Goal: Browse casually

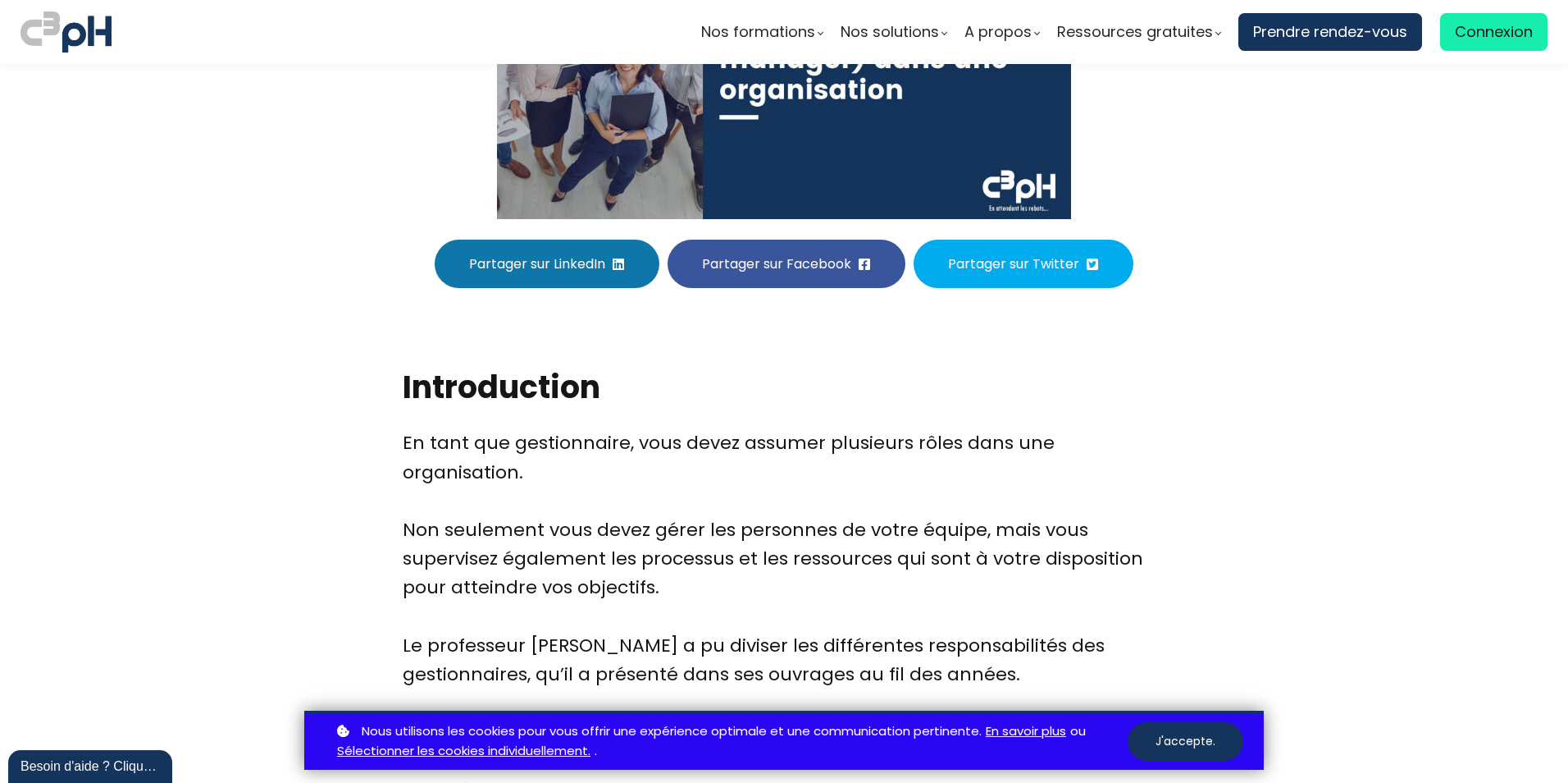
scroll to position [329, 0]
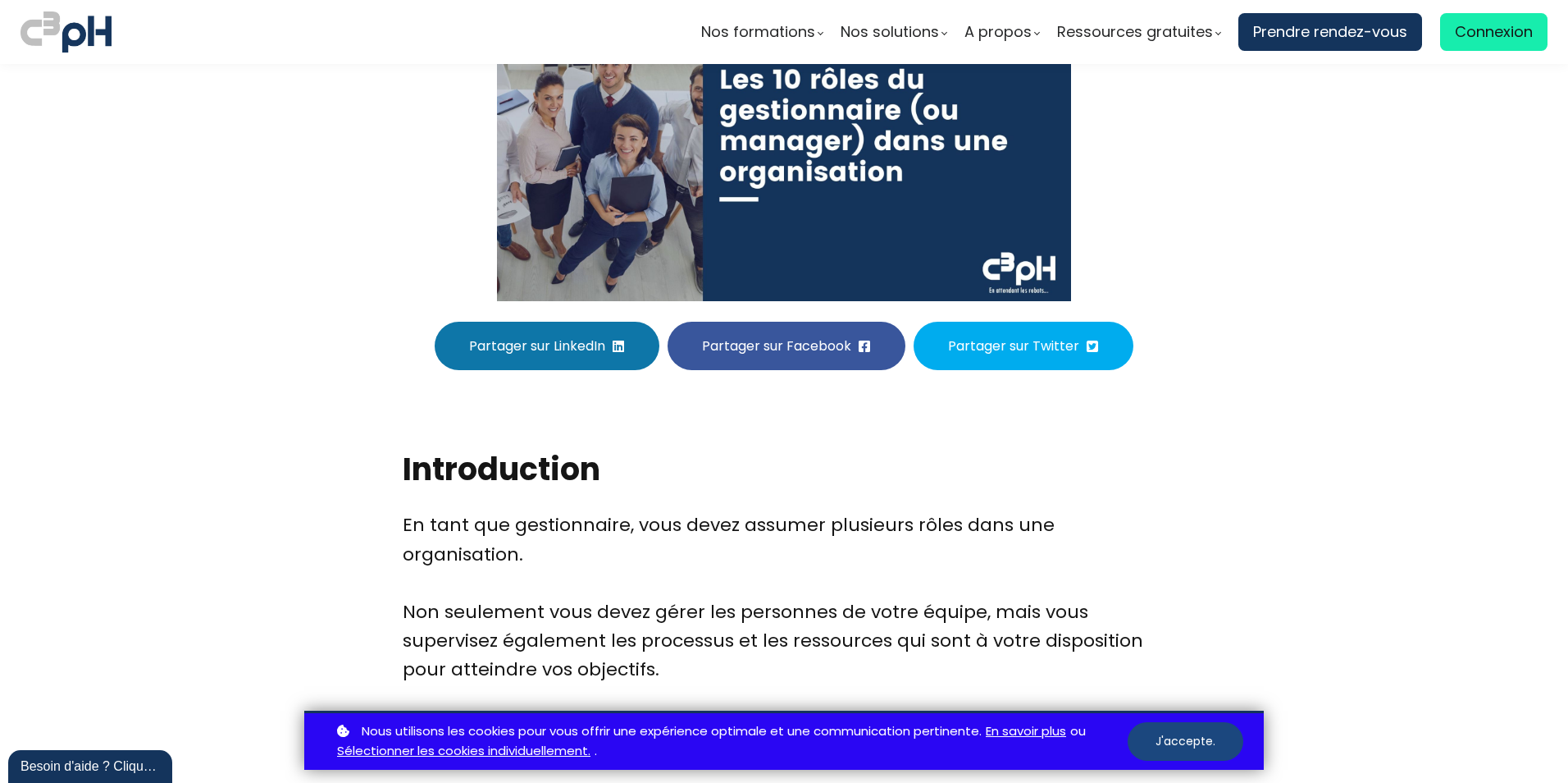
click at [1205, 738] on button "J'accepte." at bounding box center [1186, 741] width 116 height 39
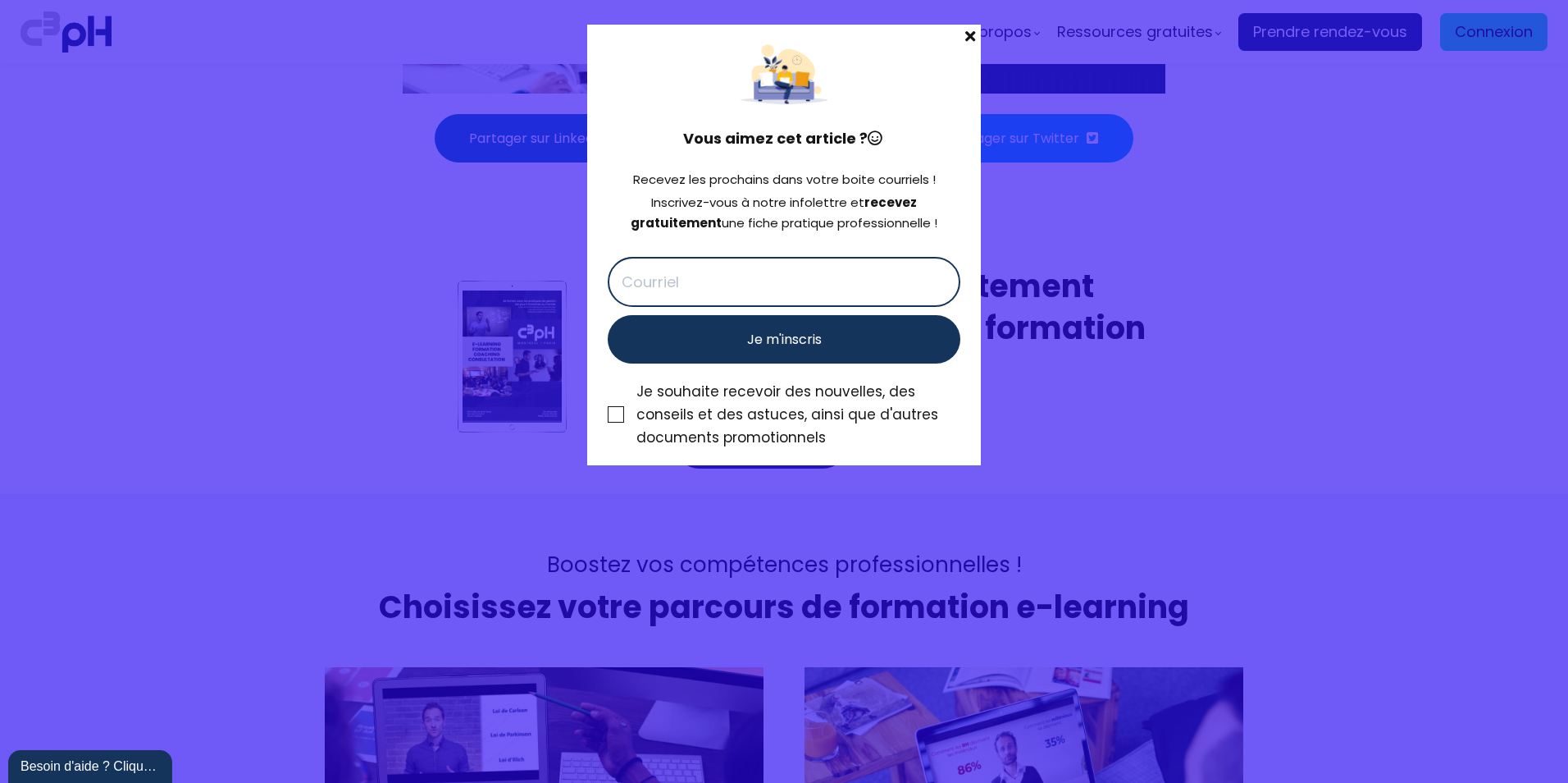
scroll to position [6318, 0]
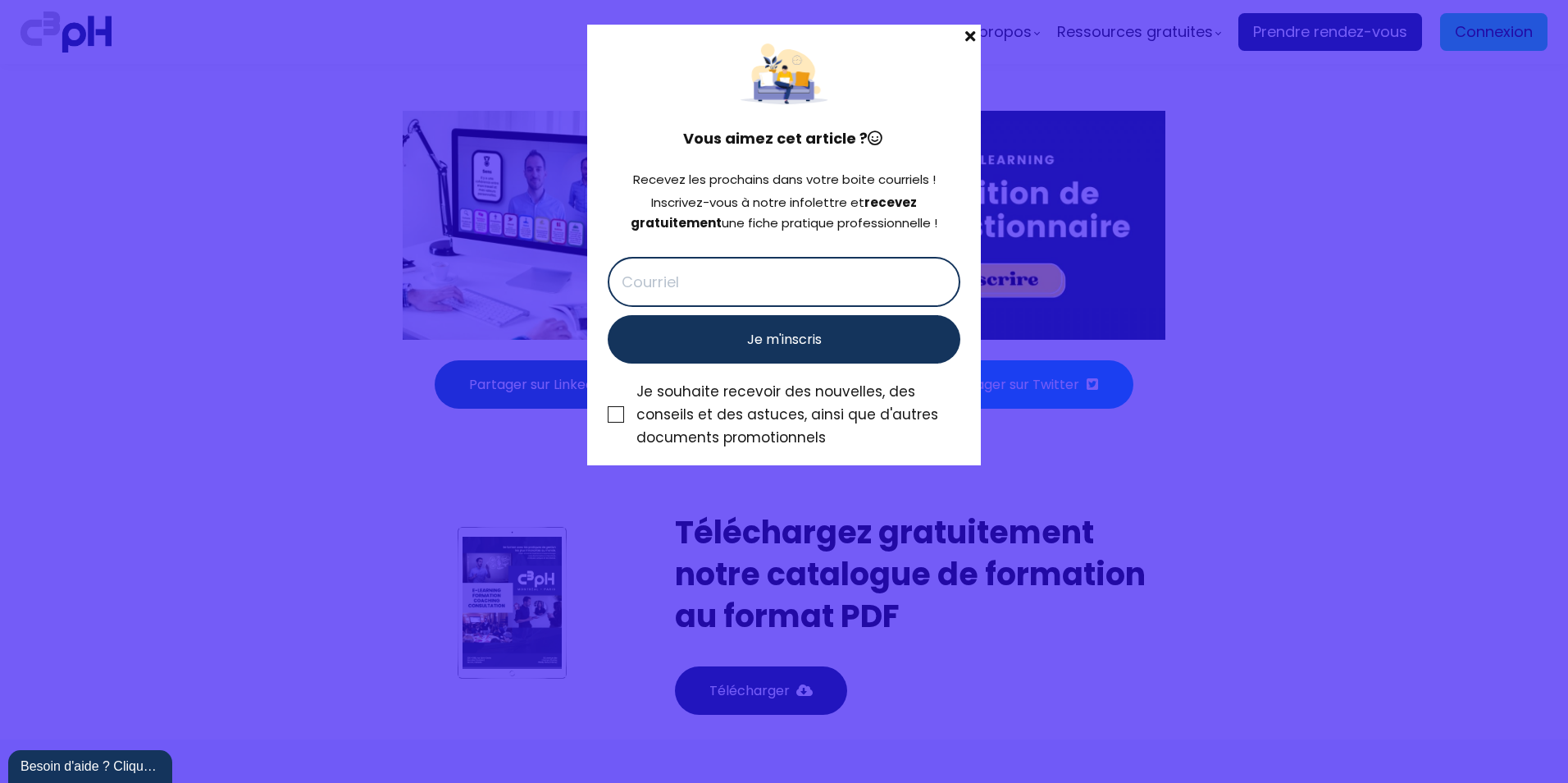
click at [971, 35] on span at bounding box center [969, 36] width 21 height 23
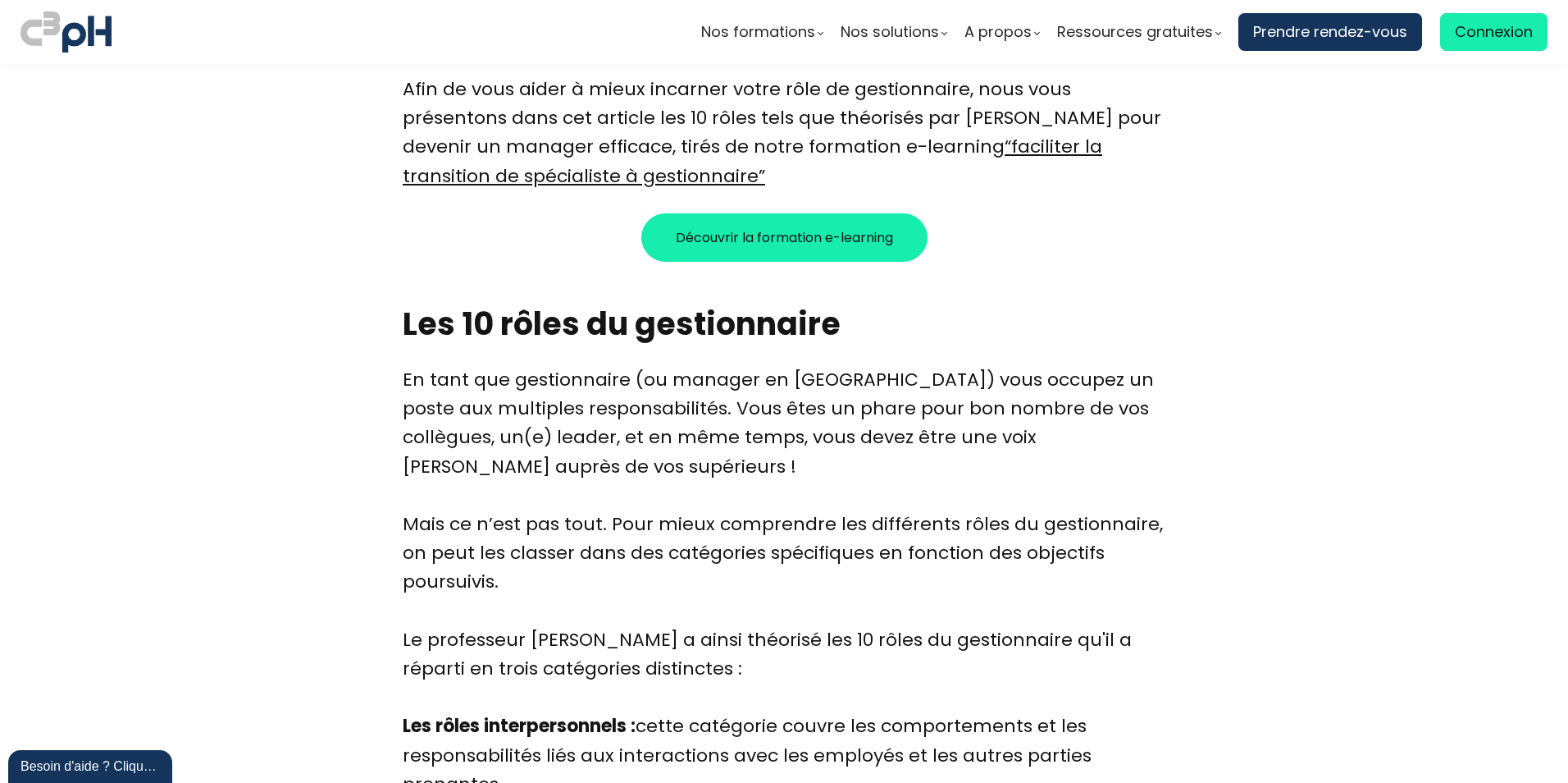
scroll to position [329, 0]
